Goal: Information Seeking & Learning: Learn about a topic

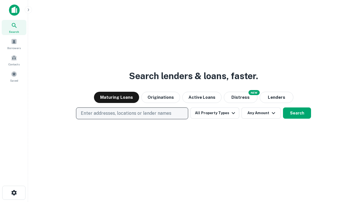
click at [132, 113] on p "Enter addresses, locations or lender names" at bounding box center [126, 113] width 91 height 7
type input "**********"
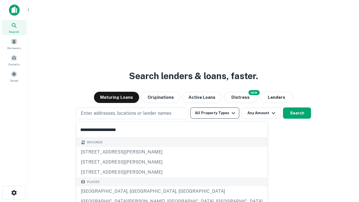
click at [134, 191] on div "Santa Monica, CA, USA" at bounding box center [171, 191] width 191 height 10
click at [215, 113] on button "All Property Types" at bounding box center [214, 112] width 49 height 11
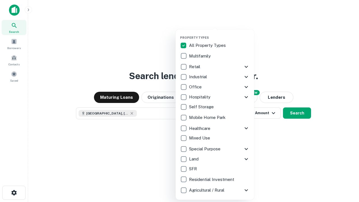
click at [219, 34] on button "button" at bounding box center [219, 34] width 79 height 0
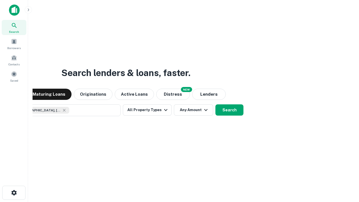
scroll to position [9, 0]
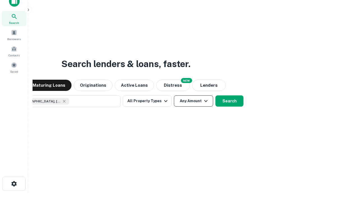
click at [174, 95] on button "Any Amount" at bounding box center [193, 100] width 39 height 11
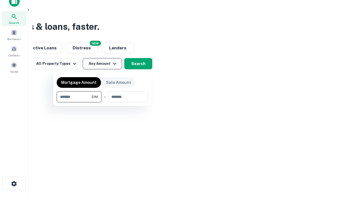
type input "*******"
click at [102, 102] on button "button" at bounding box center [102, 102] width 91 height 0
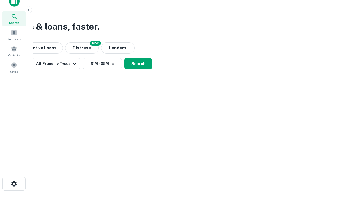
scroll to position [3, 104]
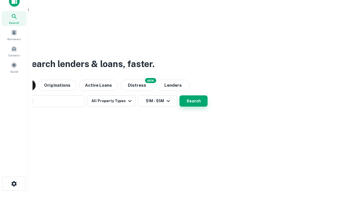
click at [180, 95] on button "Search" at bounding box center [194, 100] width 28 height 11
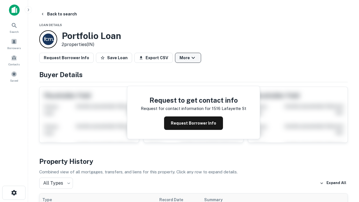
click at [188, 58] on button "More" at bounding box center [188, 58] width 26 height 10
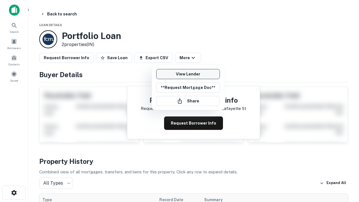
click at [188, 74] on link "View Lender" at bounding box center [188, 74] width 64 height 10
